Goal: Transaction & Acquisition: Purchase product/service

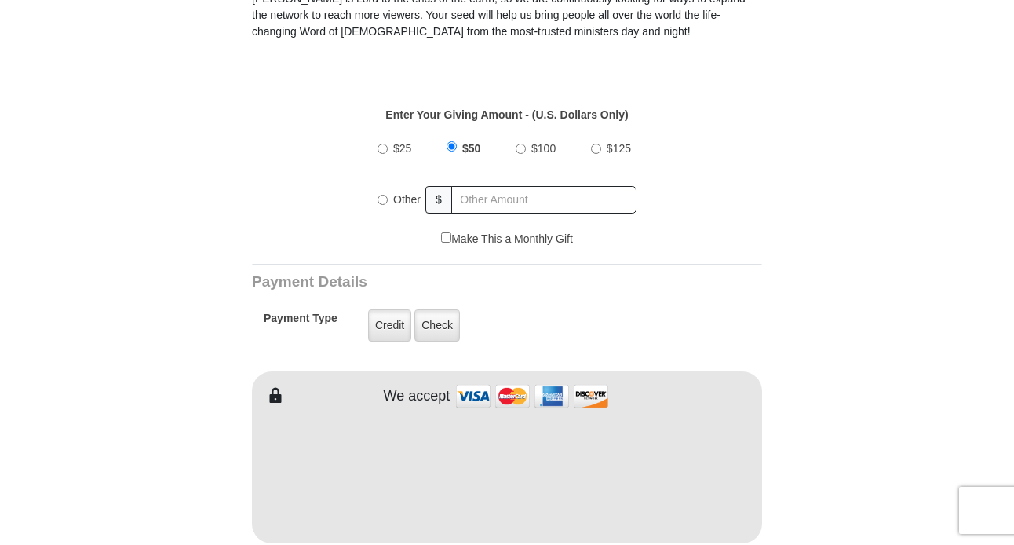
scroll to position [546, 0]
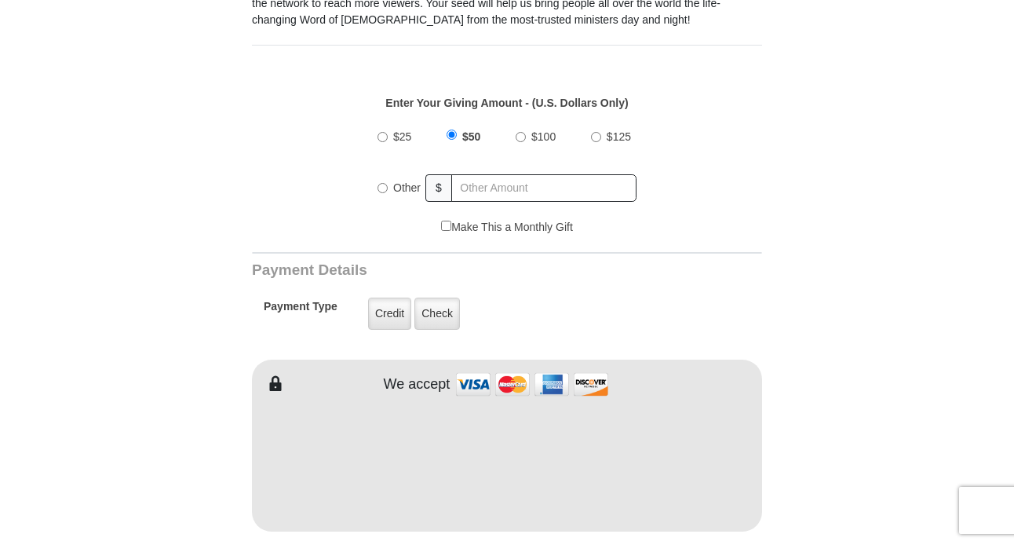
click at [519, 135] on input "$100" at bounding box center [520, 137] width 10 height 10
radio input "true"
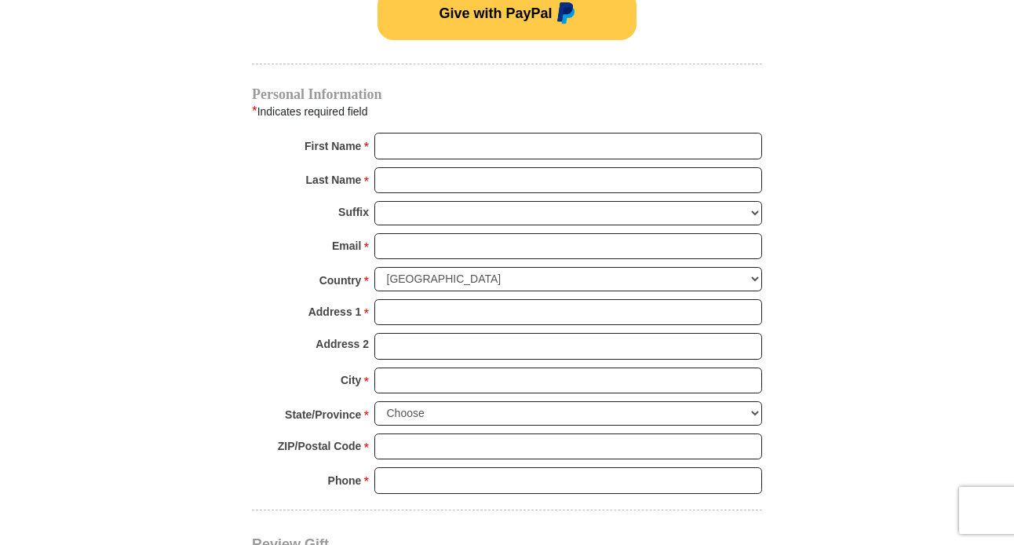
scroll to position [1124, 0]
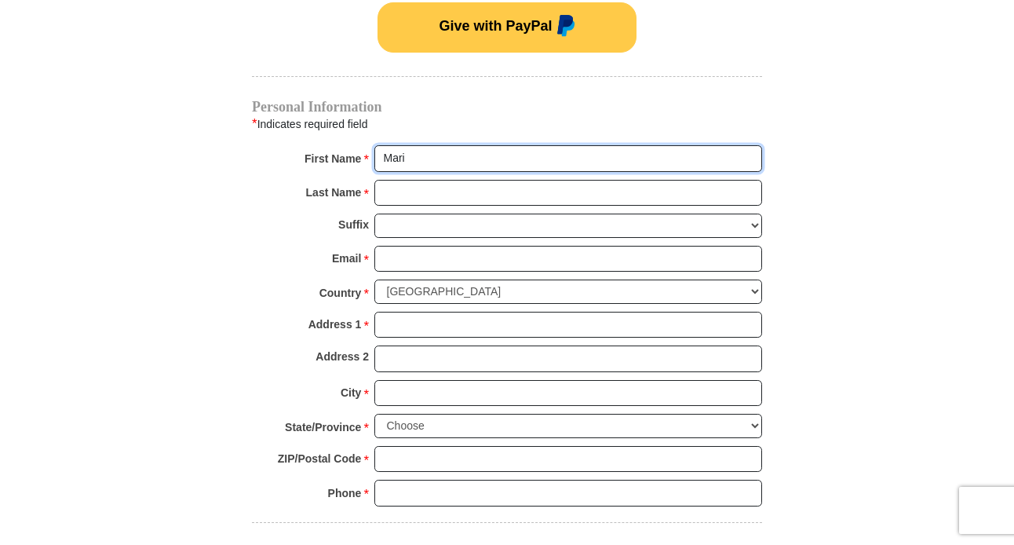
type input "Mari"
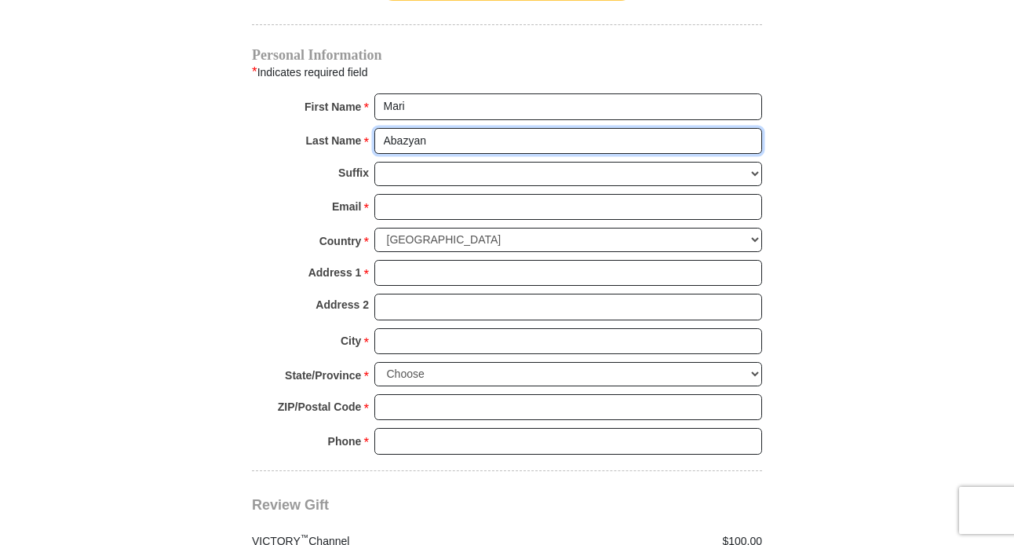
scroll to position [1190, 0]
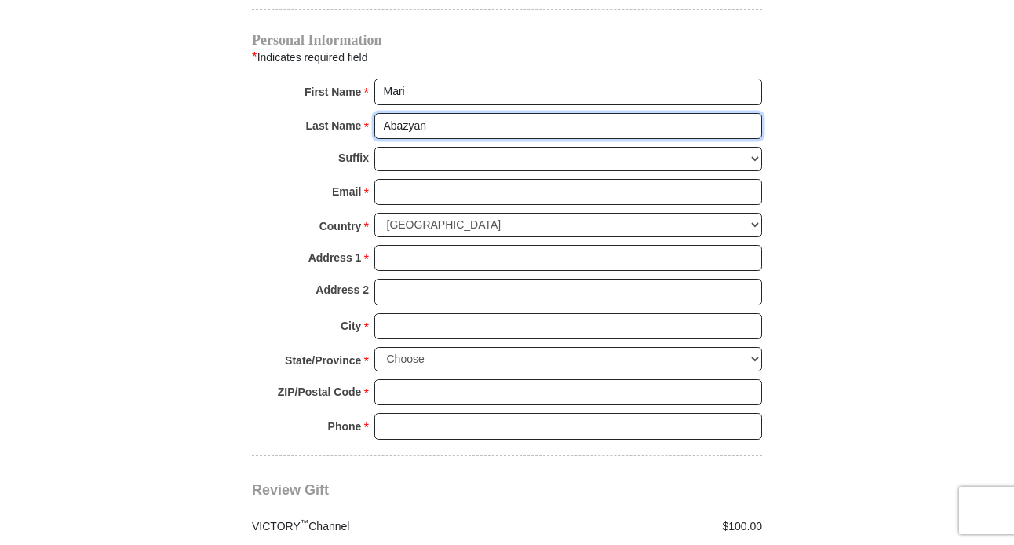
type input "Abazyan"
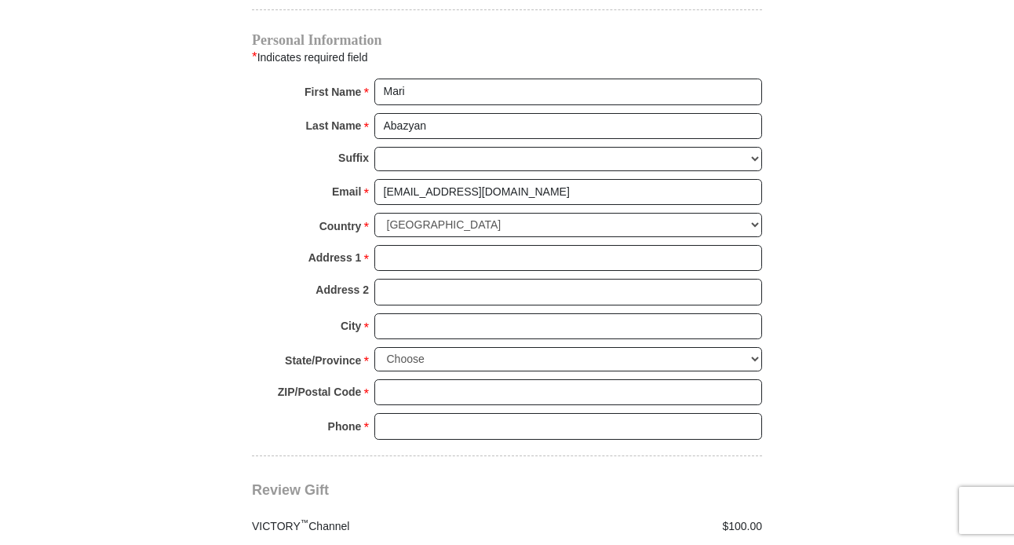
click at [461, 180] on input "[EMAIL_ADDRESS][DOMAIN_NAME]" at bounding box center [568, 192] width 388 height 27
type input "[EMAIL_ADDRESS][DOMAIN_NAME]"
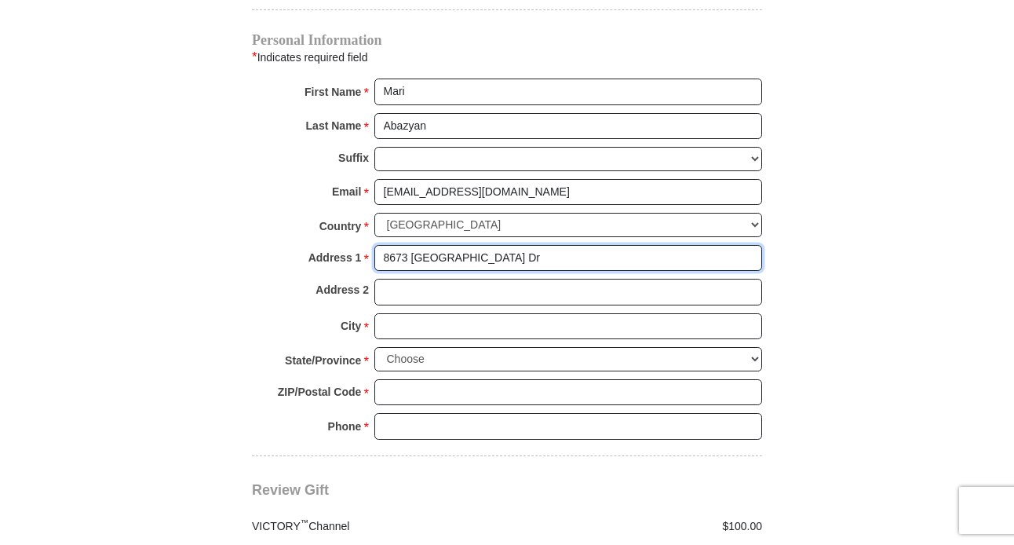
type input "8673 [GEOGRAPHIC_DATA] Dr"
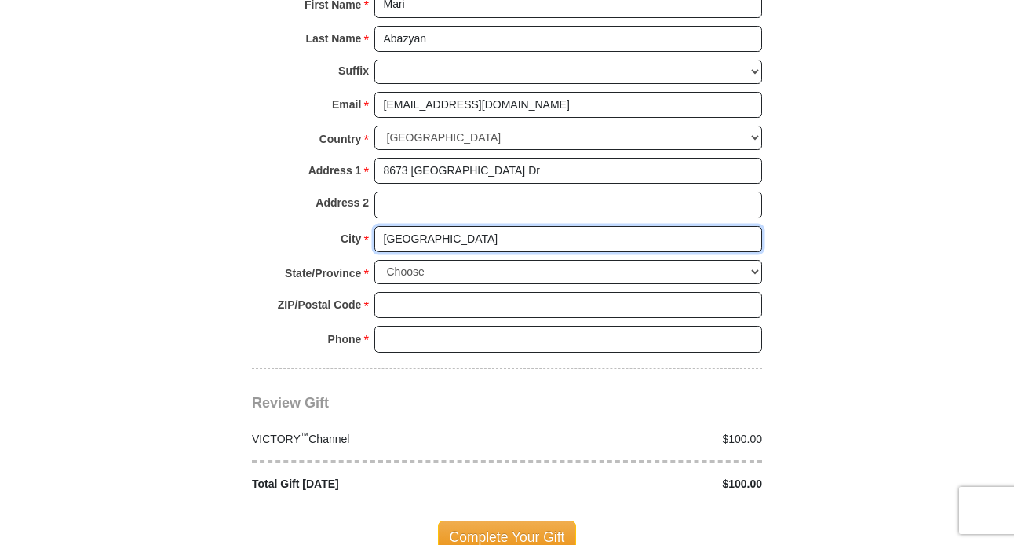
scroll to position [1278, 0]
type input "[GEOGRAPHIC_DATA]"
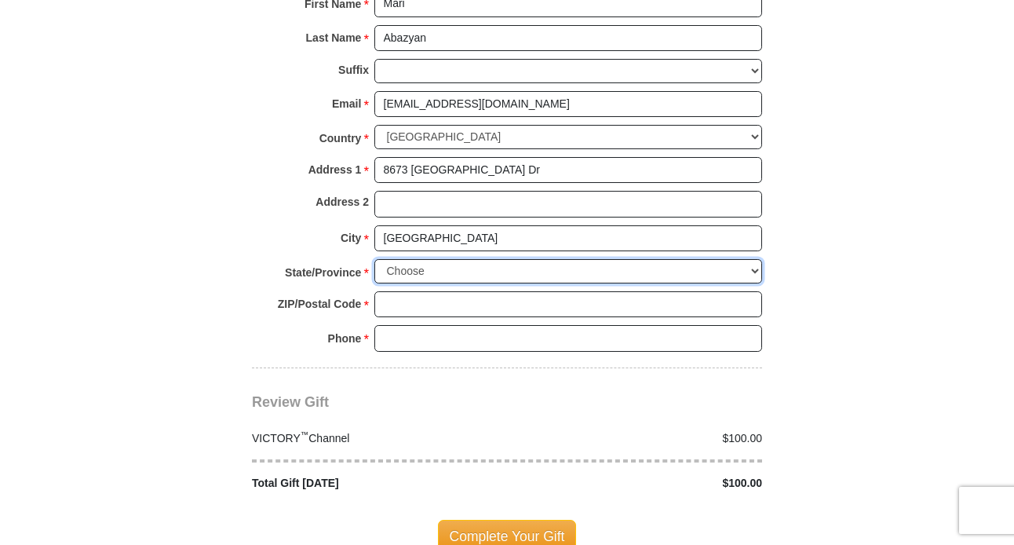
select select "NV"
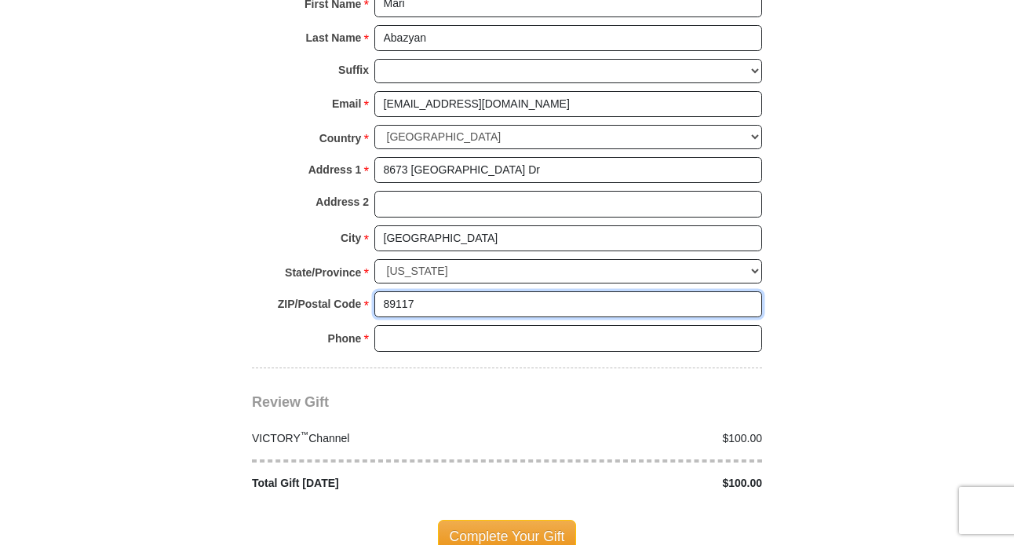
type input "89117"
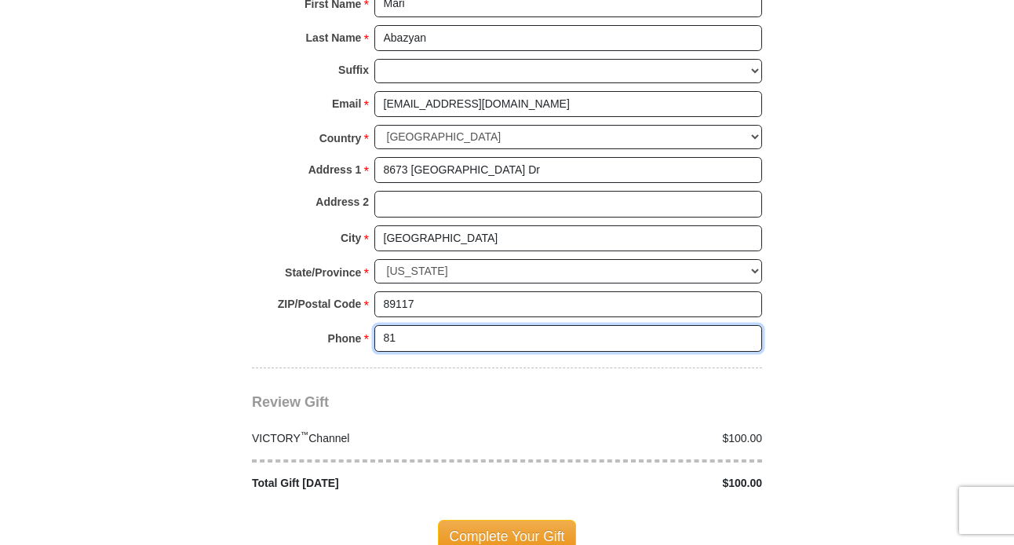
type input "8183702727"
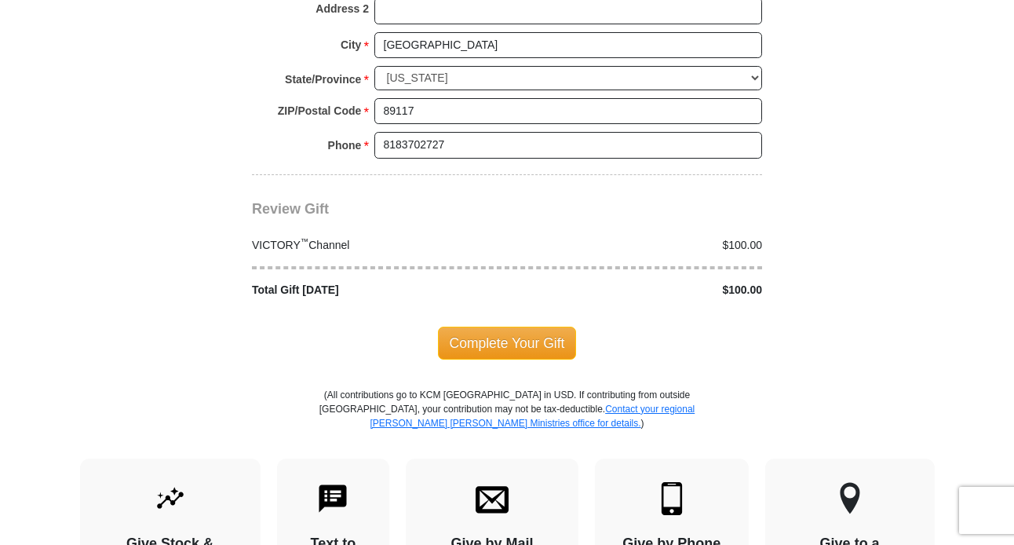
scroll to position [1475, 0]
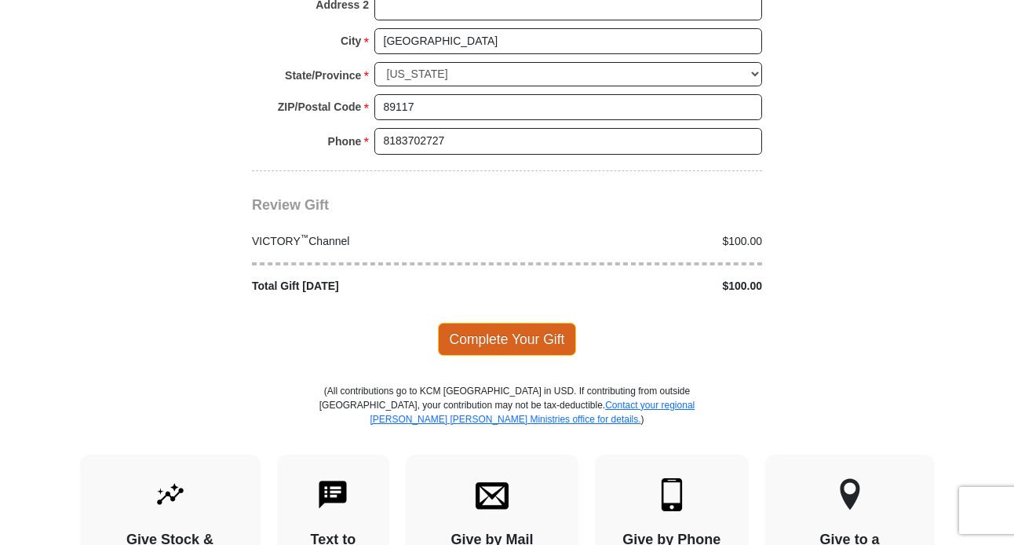
click at [501, 322] on span "Complete Your Gift" at bounding box center [507, 338] width 139 height 33
